Goal: Information Seeking & Learning: Learn about a topic

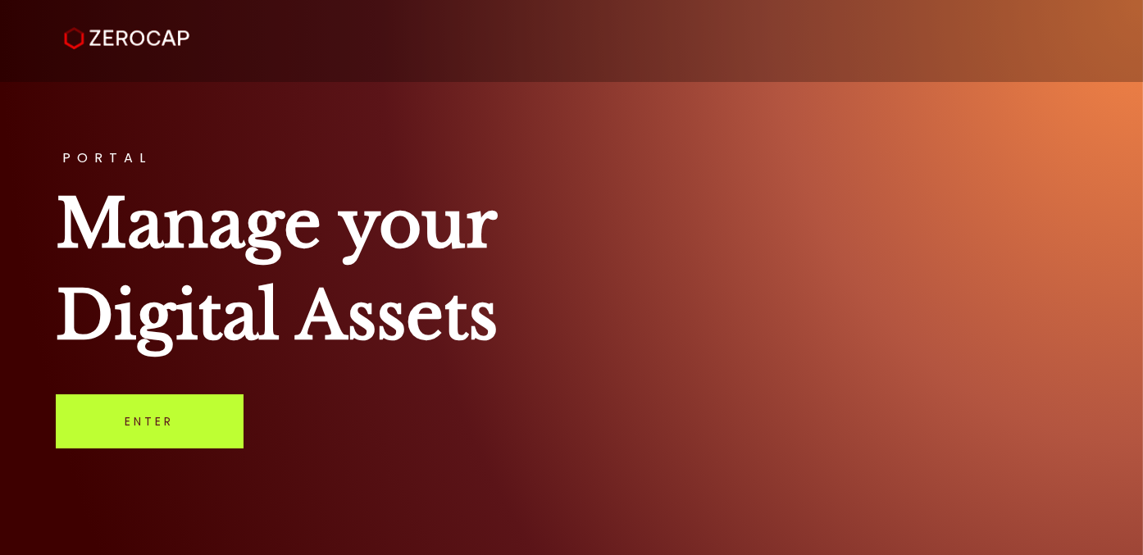
click at [98, 425] on link "Enter" at bounding box center [150, 421] width 188 height 54
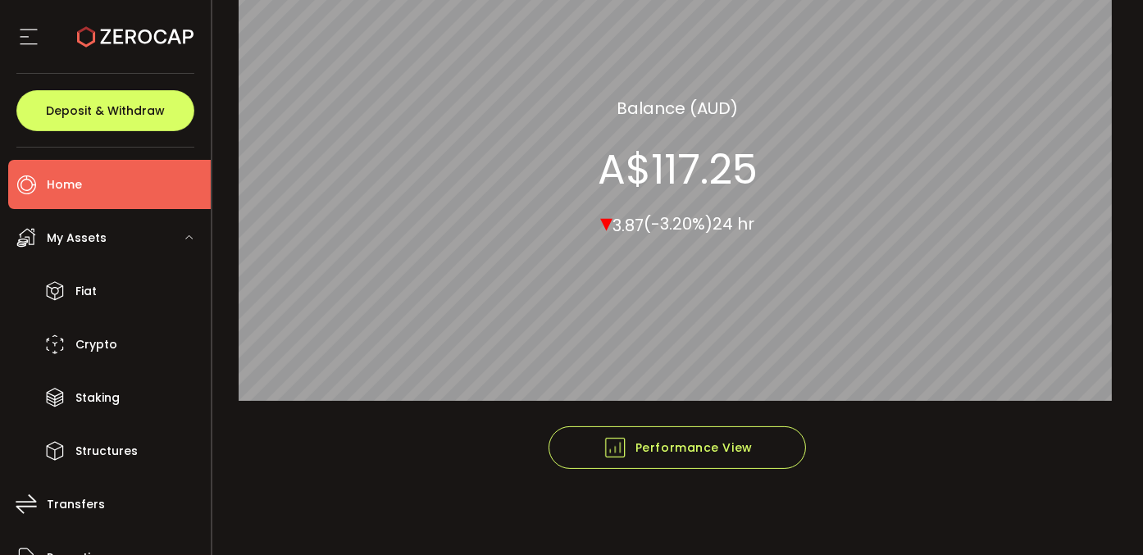
scroll to position [88, 0]
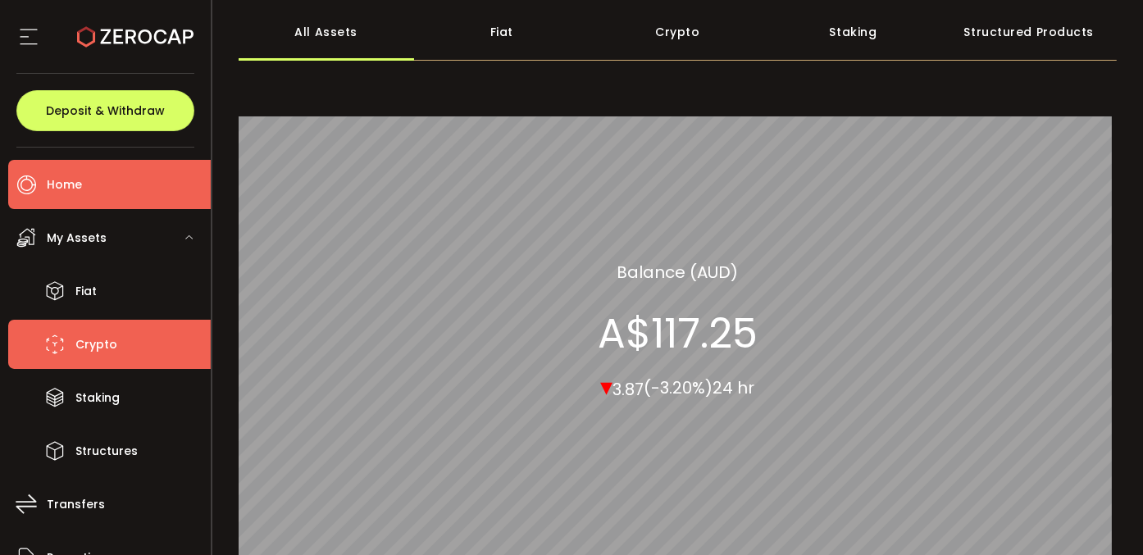
click at [107, 351] on span "Crypto" at bounding box center [96, 345] width 42 height 24
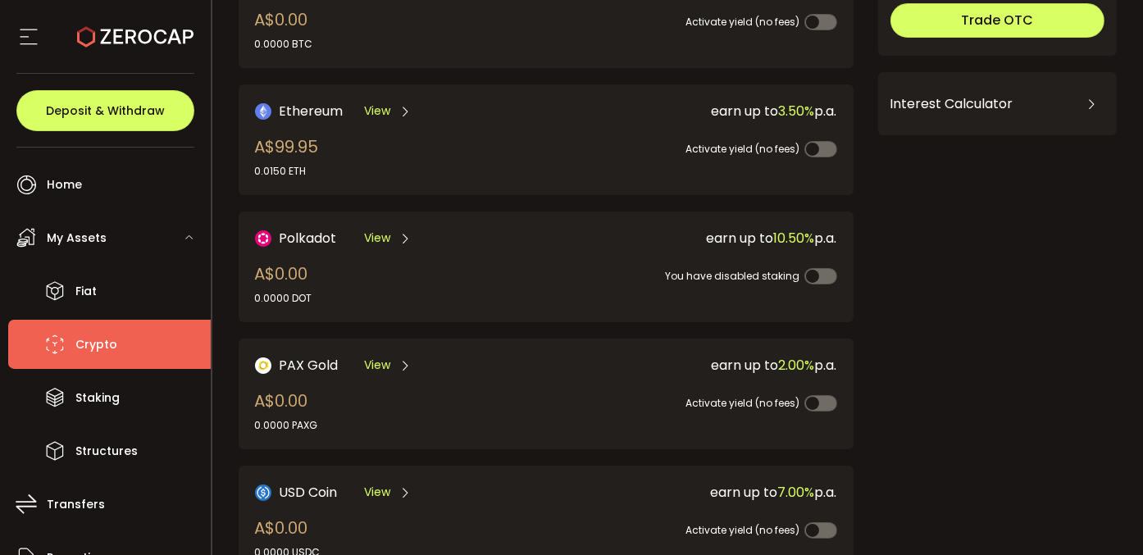
scroll to position [18, 0]
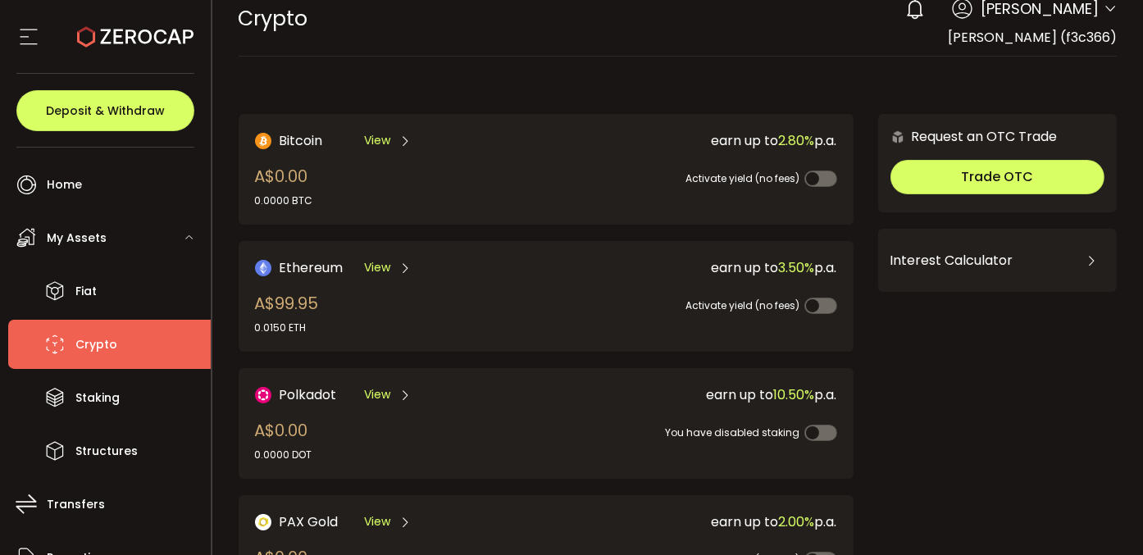
click at [321, 304] on div "Ethereum View A$99.95 0.0150 ETH" at bounding box center [386, 296] width 262 height 78
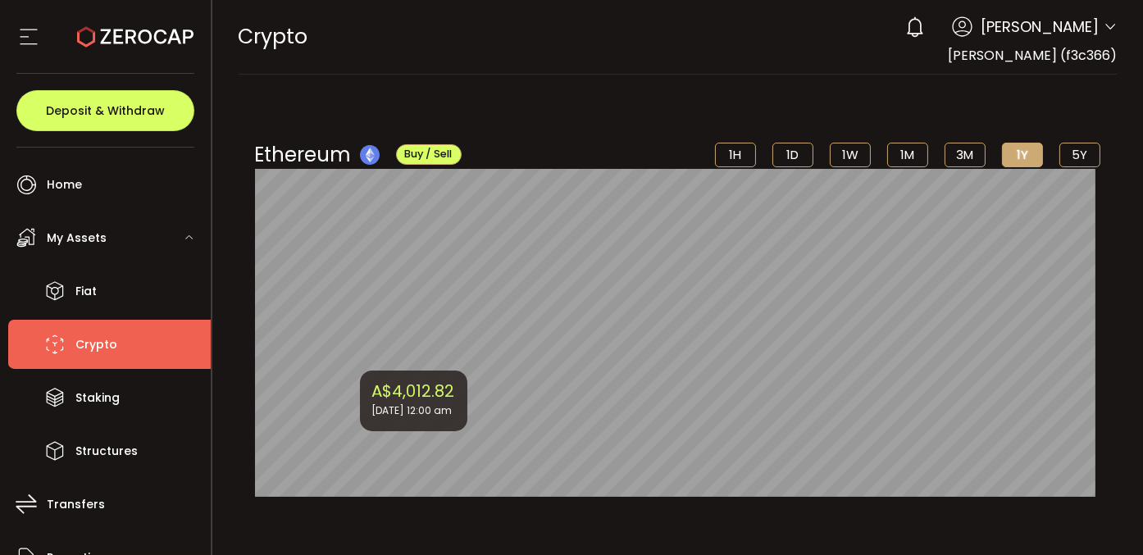
scroll to position [82, 0]
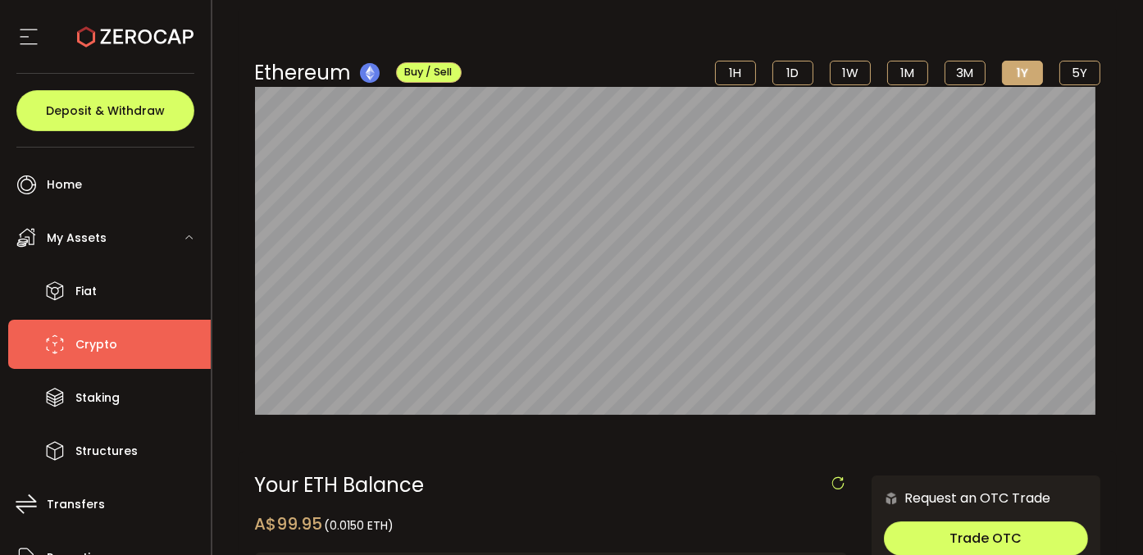
click at [125, 350] on li "Crypto" at bounding box center [109, 344] width 202 height 49
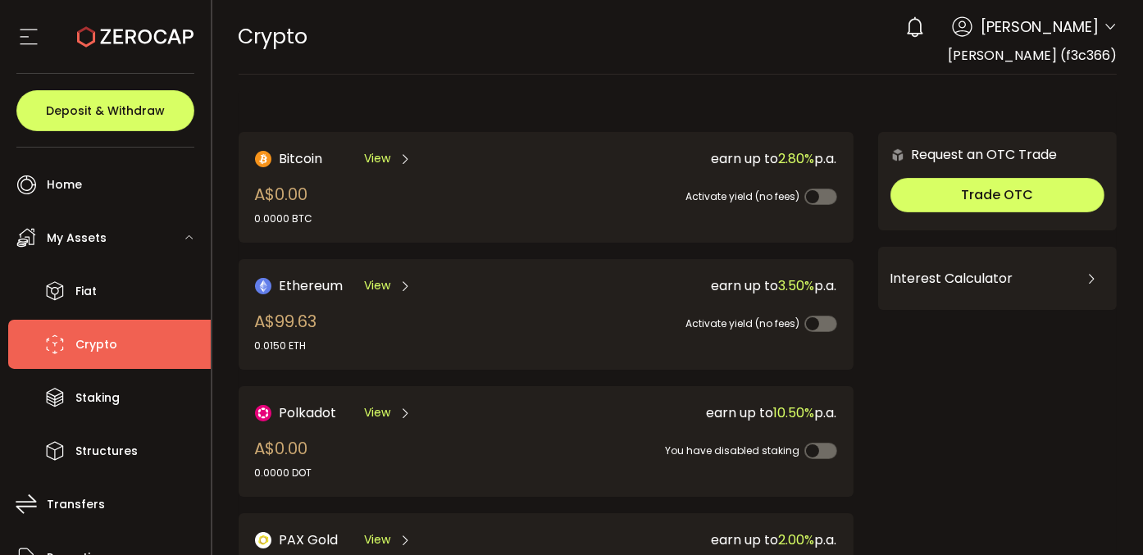
click at [377, 285] on span "View" at bounding box center [377, 285] width 26 height 17
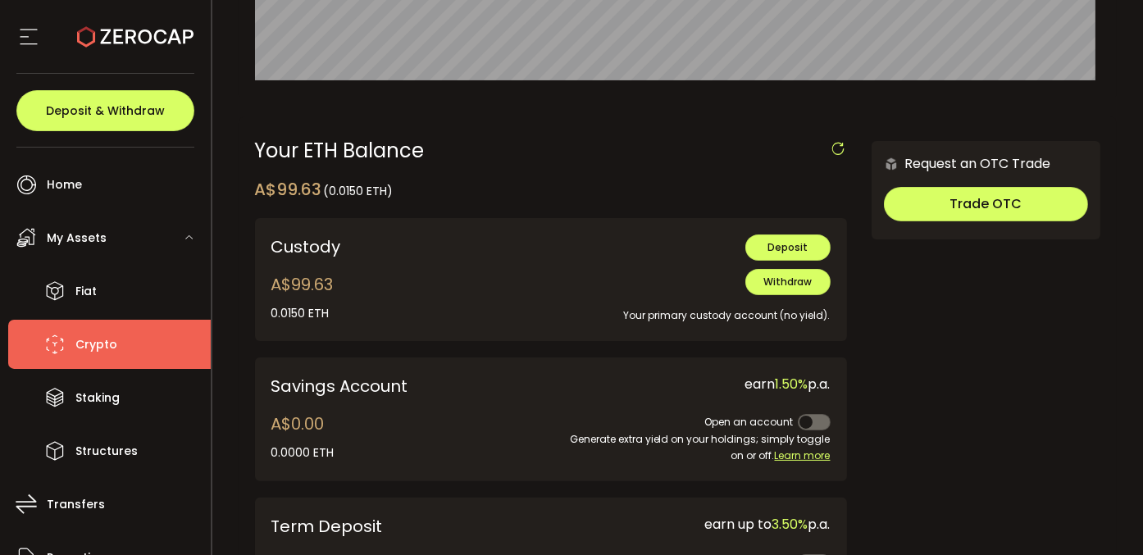
scroll to position [401, 0]
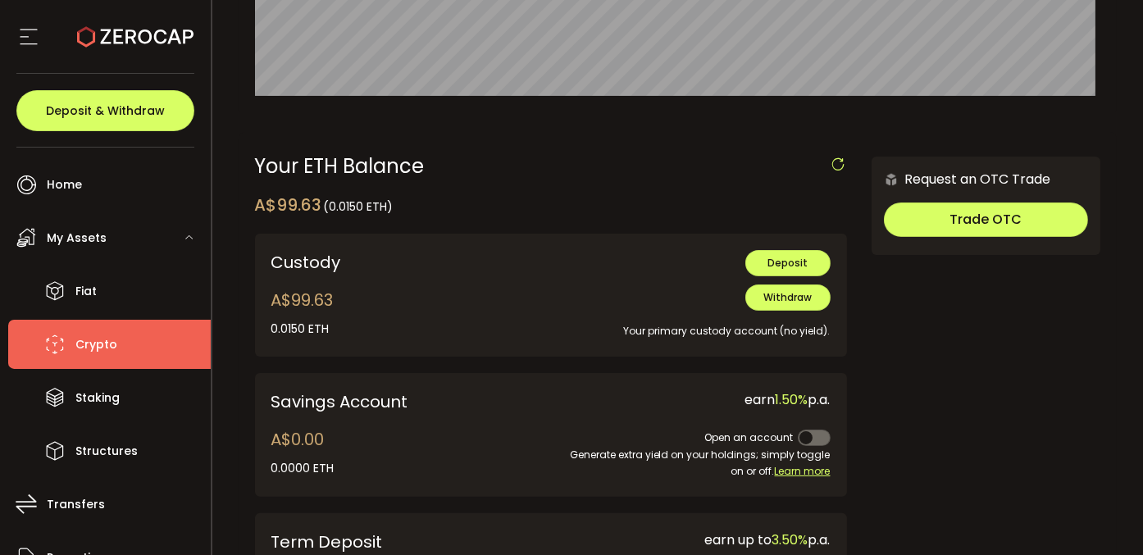
click at [111, 339] on span "Crypto" at bounding box center [96, 345] width 42 height 24
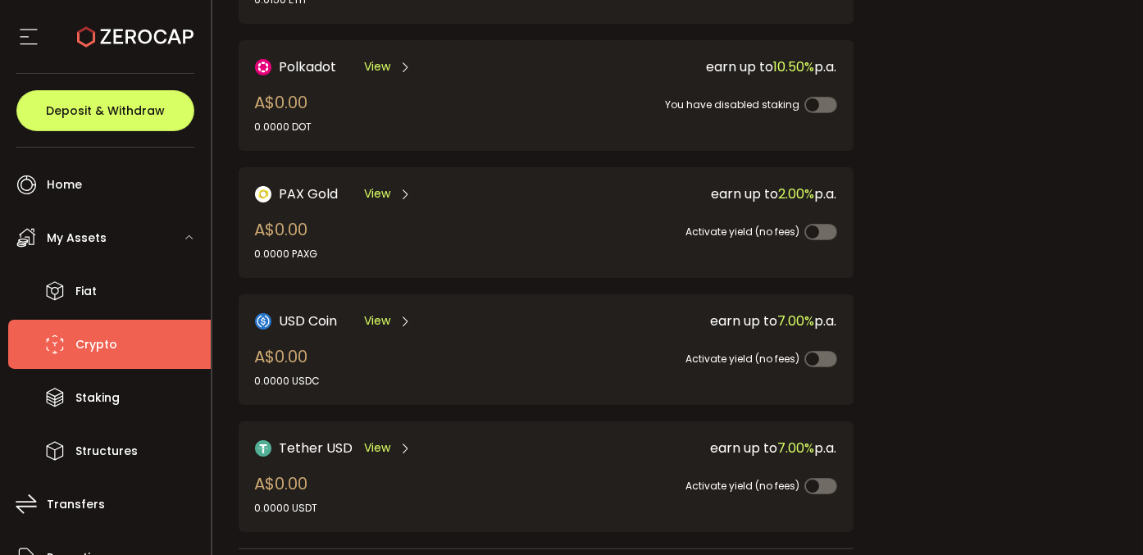
scroll to position [18, 0]
